Goal: Task Accomplishment & Management: Manage account settings

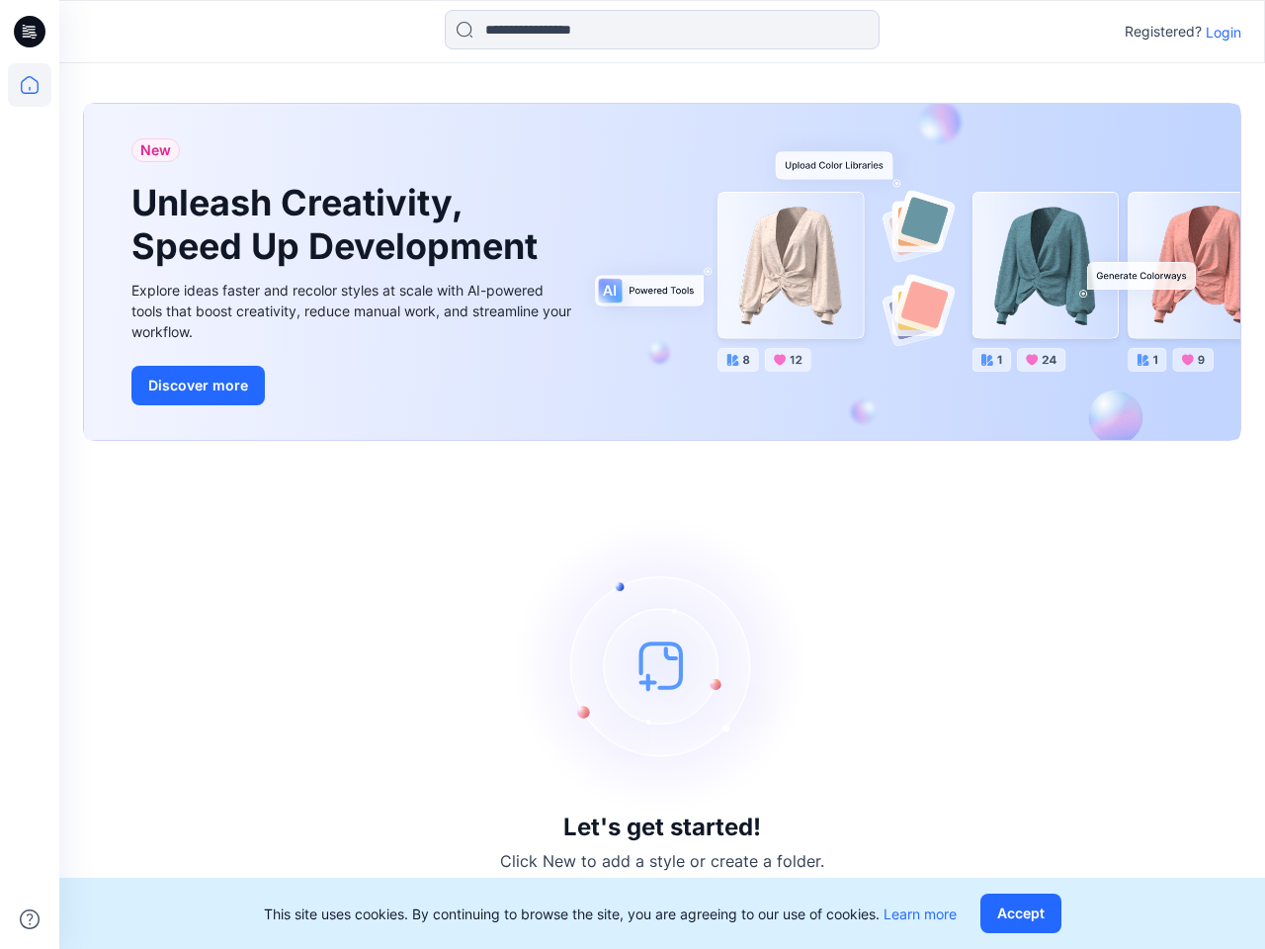
click at [633, 474] on div "Let's get started! Click New to add a style or create a folder." at bounding box center [662, 694] width 1158 height 461
click at [31, 32] on icon at bounding box center [33, 32] width 8 height 1
click at [30, 85] on icon at bounding box center [29, 84] width 43 height 43
click at [30, 919] on icon at bounding box center [30, 919] width 20 height 20
click at [662, 30] on input at bounding box center [662, 30] width 435 height 40
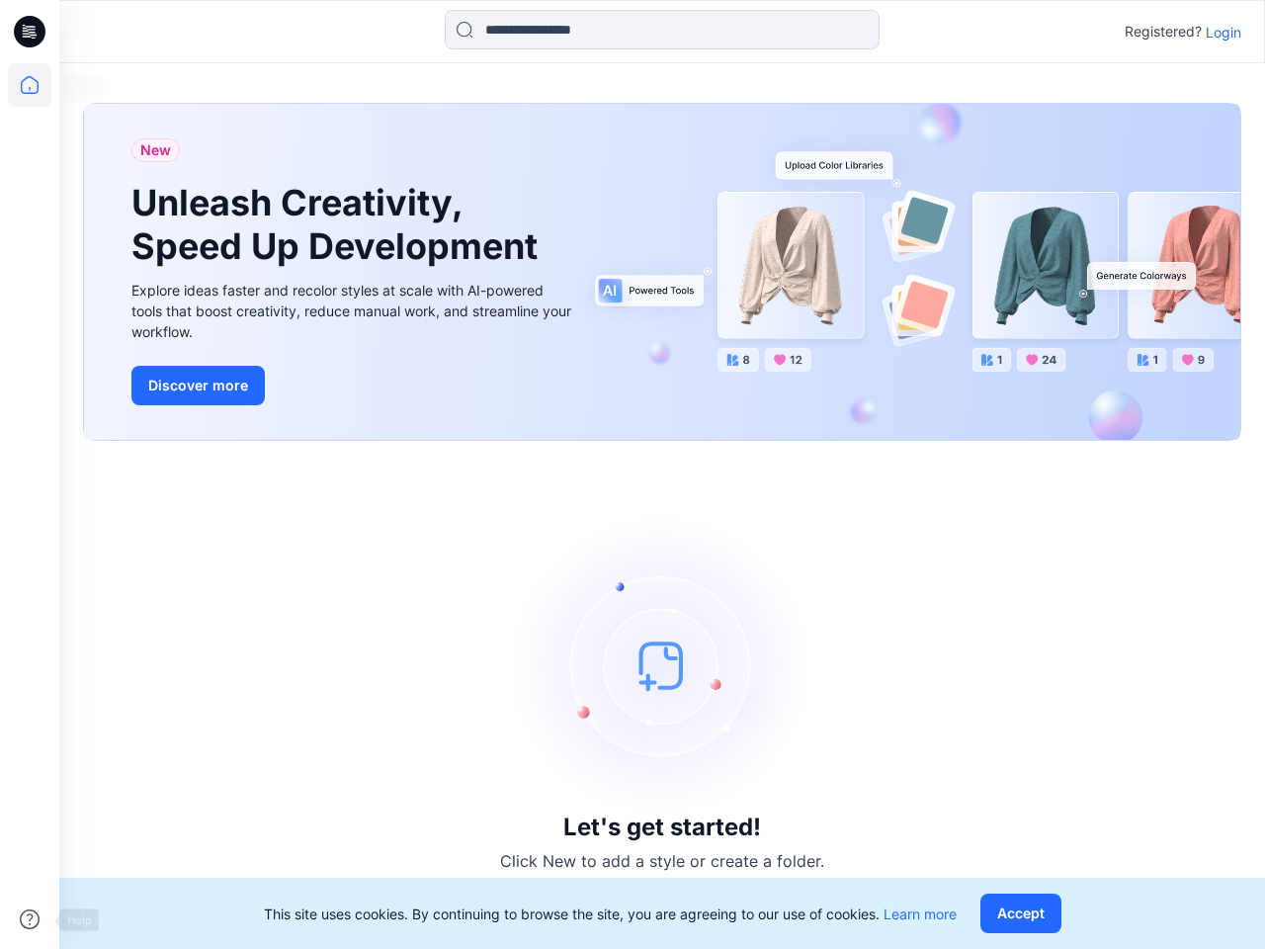
click at [1224, 32] on p "Login" at bounding box center [1224, 32] width 36 height 21
click at [1025, 913] on button "Accept" at bounding box center [1020, 913] width 81 height 40
